Goal: Navigation & Orientation: Find specific page/section

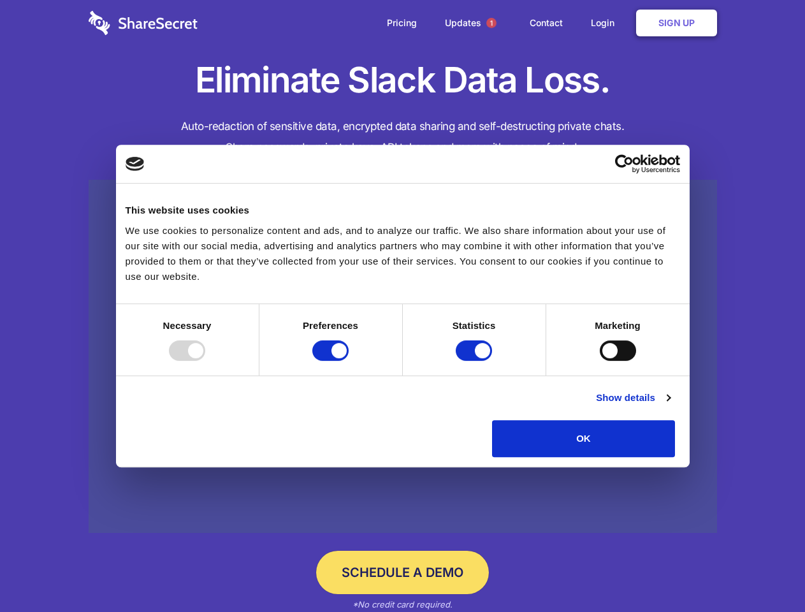
click at [205, 361] on div at bounding box center [187, 350] width 36 height 20
click at [349, 361] on input "Preferences" at bounding box center [330, 350] width 36 height 20
checkbox input "false"
click at [476, 361] on input "Statistics" at bounding box center [474, 350] width 36 height 20
checkbox input "false"
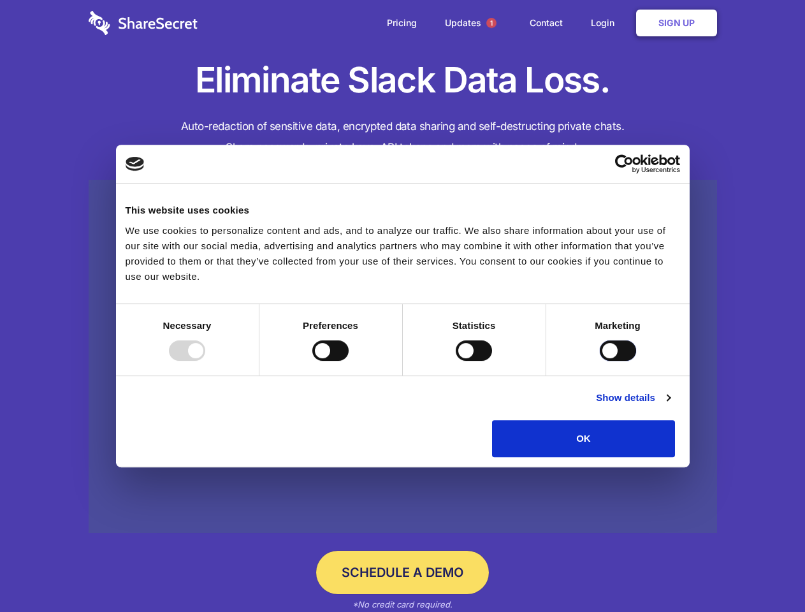
click at [600, 361] on input "Marketing" at bounding box center [618, 350] width 36 height 20
checkbox input "true"
click at [670, 405] on link "Show details" at bounding box center [633, 397] width 74 height 15
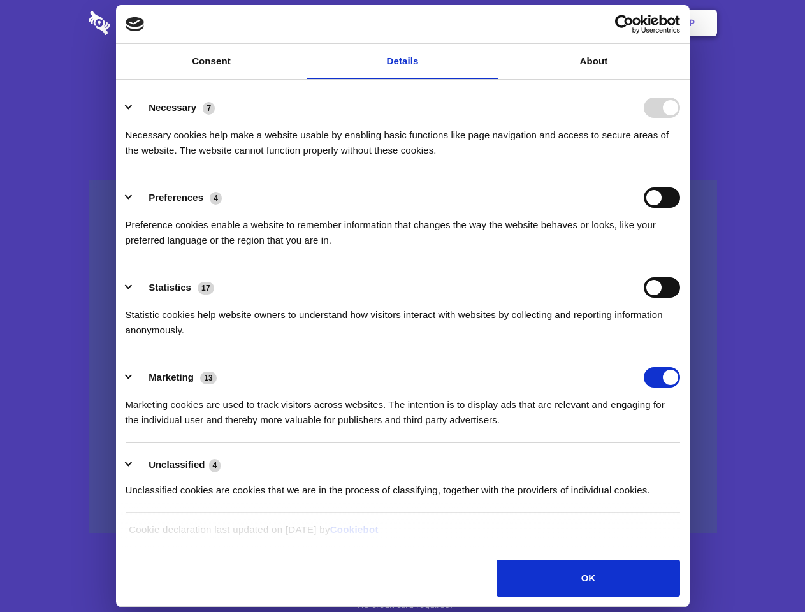
click at [680, 173] on li "Necessary 7 Necessary cookies help make a website usable by enabling basic func…" at bounding box center [403, 129] width 555 height 90
click at [491, 23] on span "1" at bounding box center [491, 23] width 10 height 10
